Goal: Transaction & Acquisition: Purchase product/service

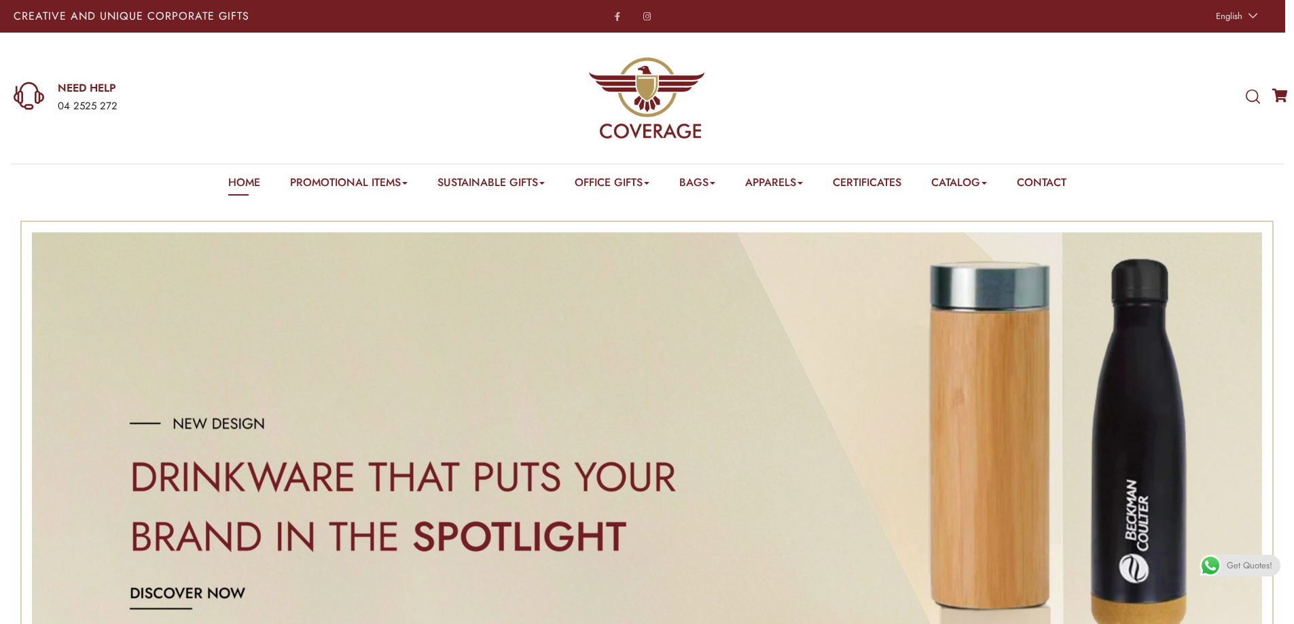
click at [1255, 101] on icon at bounding box center [1253, 97] width 14 height 15
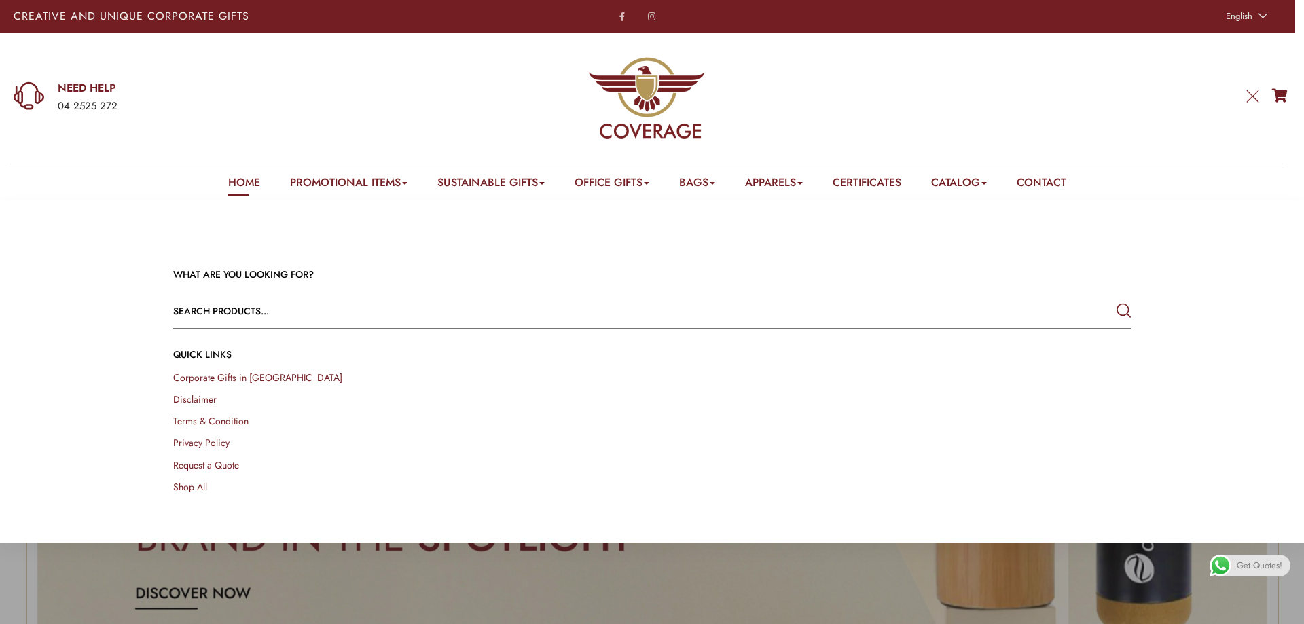
click at [370, 308] on input "text" at bounding box center [556, 311] width 766 height 33
paste input "K-64"
type input "K-64"
click at [1117, 299] on button "submit" at bounding box center [1124, 311] width 14 height 24
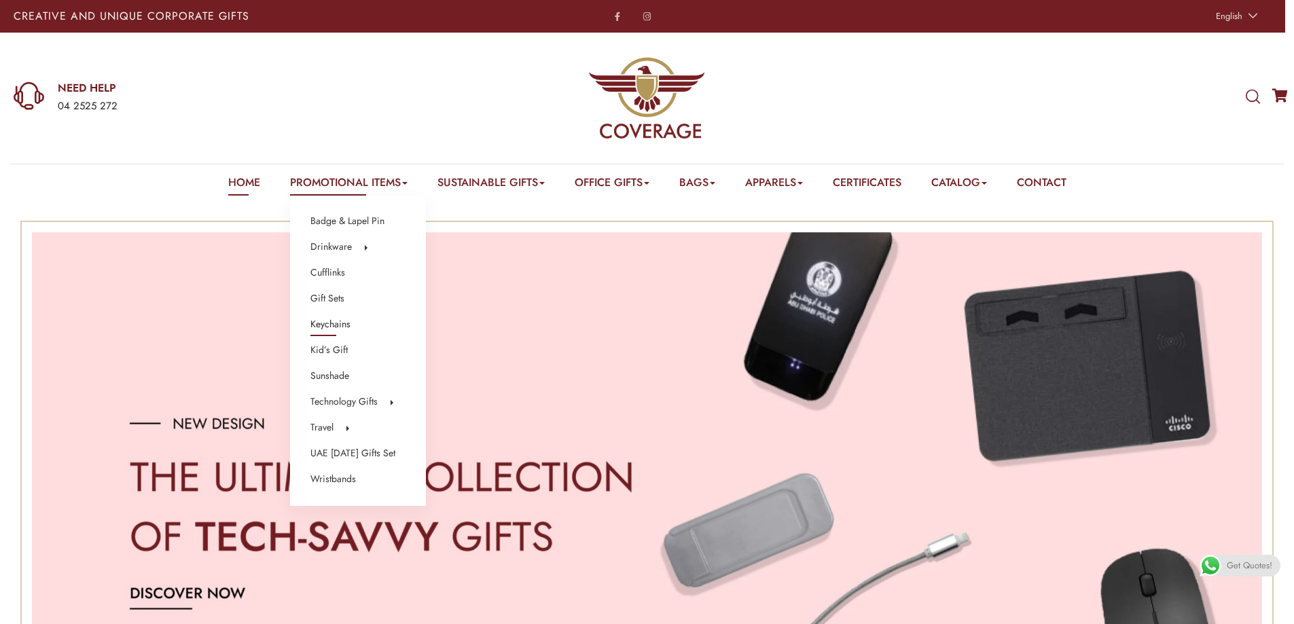
click at [321, 318] on link "Keychains" at bounding box center [330, 325] width 40 height 18
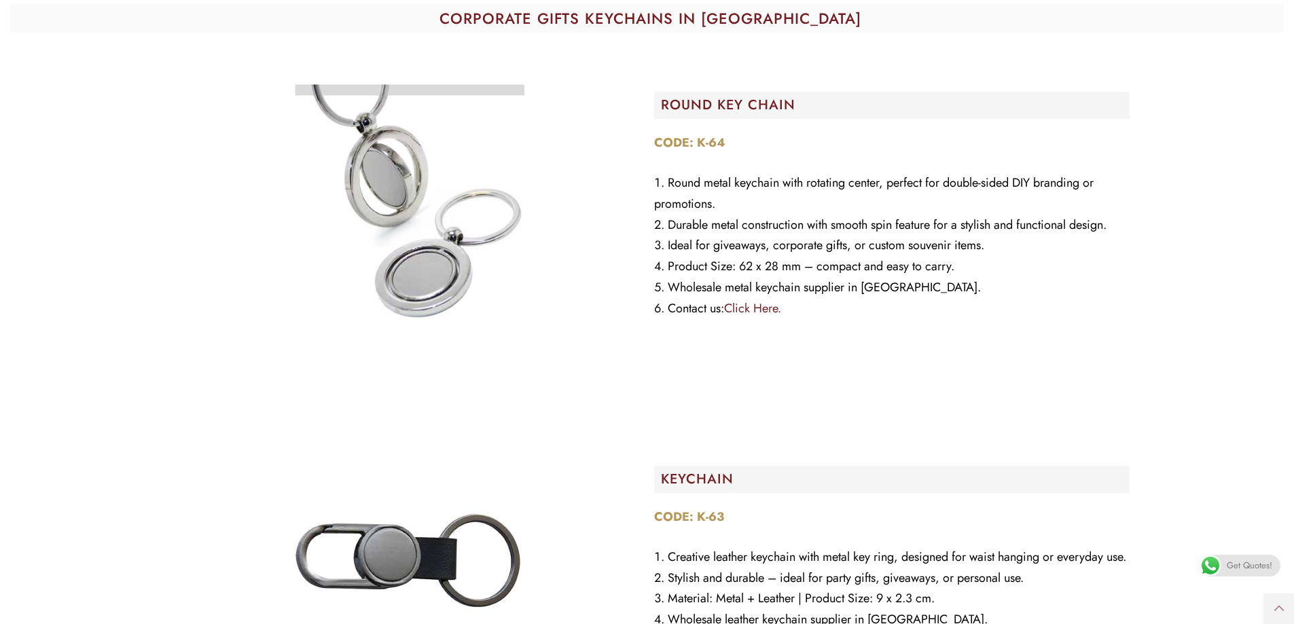
scroll to position [204, 0]
